Goal: Check status: Check status

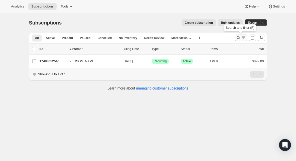
click at [237, 40] on icon "Search and filter results" at bounding box center [238, 37] width 5 height 5
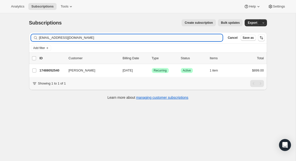
click at [88, 35] on input "[EMAIL_ADDRESS][DOMAIN_NAME]" at bounding box center [131, 37] width 184 height 7
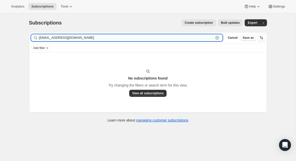
click at [79, 40] on input "[EMAIL_ADDRESS][DOMAIN_NAME]" at bounding box center [126, 37] width 175 height 7
paste input "[EMAIL_ADDRESS][DOMAIN_NAME]"
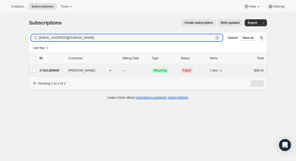
type input "[EMAIL_ADDRESS][DOMAIN_NAME]"
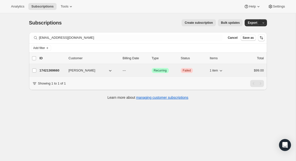
click at [56, 69] on p "17421369660" at bounding box center [52, 70] width 25 height 5
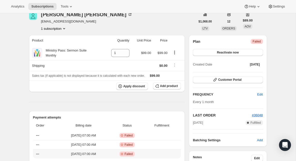
scroll to position [9, 0]
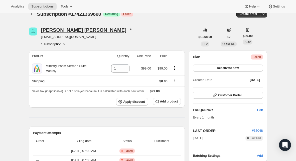
click at [65, 29] on div "[PERSON_NAME]" at bounding box center [86, 30] width 91 height 5
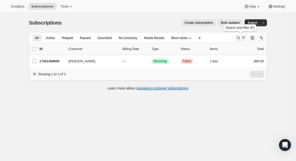
click at [238, 40] on icon "Search and filter results" at bounding box center [238, 37] width 5 height 5
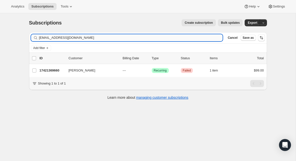
click at [100, 38] on input "[EMAIL_ADDRESS][DOMAIN_NAME]" at bounding box center [131, 37] width 184 height 7
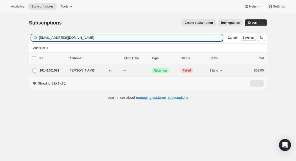
type input "[EMAIL_ADDRESS][DOMAIN_NAME]"
click at [53, 71] on p "19141001532" at bounding box center [52, 70] width 25 height 5
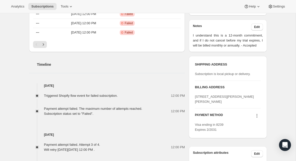
scroll to position [159, 0]
